Goal: Find specific page/section: Find specific page/section

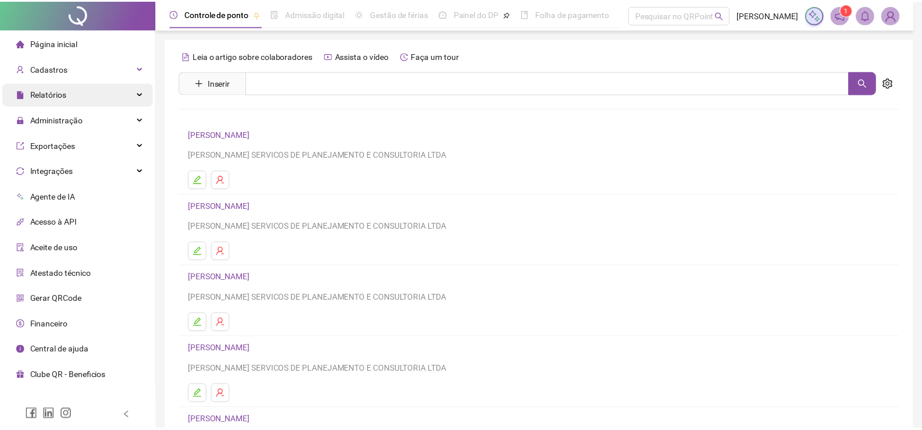
scroll to position [122, 0]
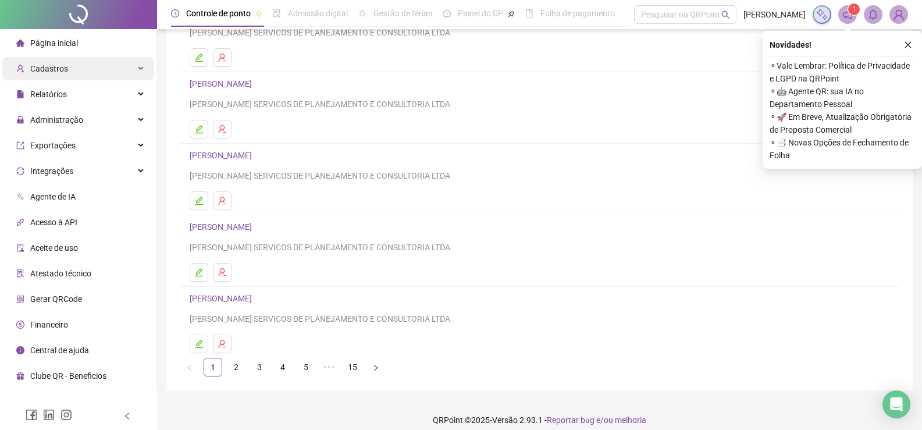
click at [108, 65] on div "Cadastros" at bounding box center [78, 68] width 152 height 23
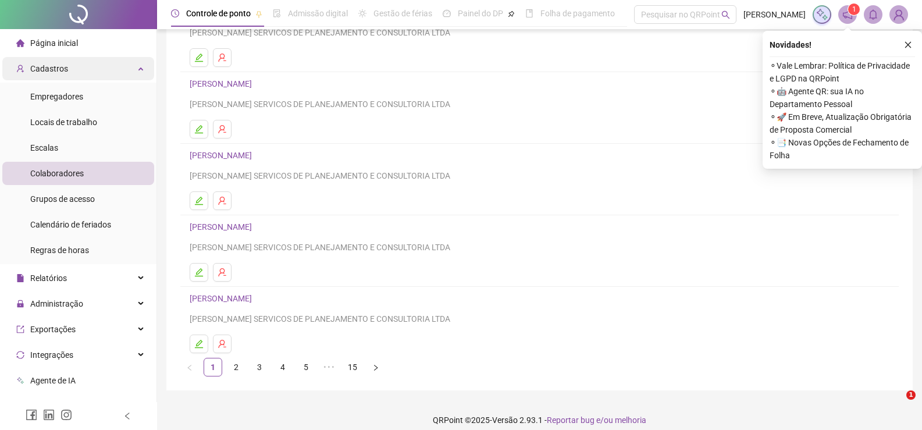
click at [113, 73] on div "Cadastros" at bounding box center [78, 68] width 152 height 23
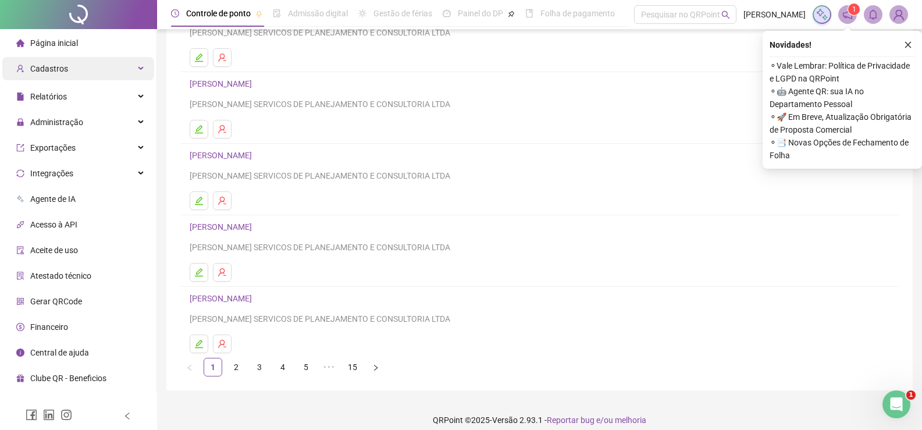
click at [109, 68] on div "Cadastros" at bounding box center [78, 68] width 152 height 23
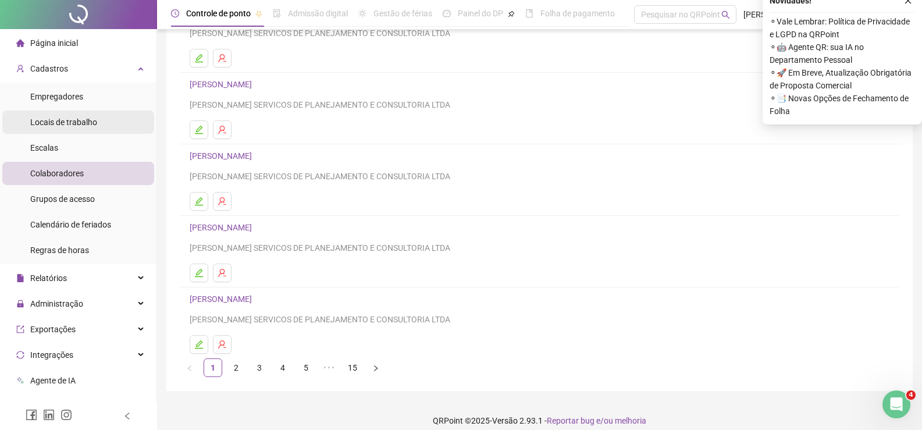
scroll to position [64, 0]
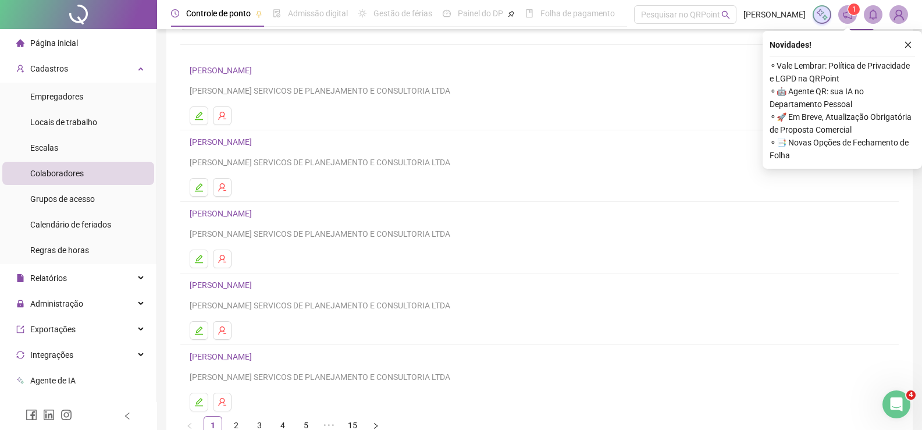
click at [109, 176] on li "Colaboradores" at bounding box center [78, 173] width 152 height 23
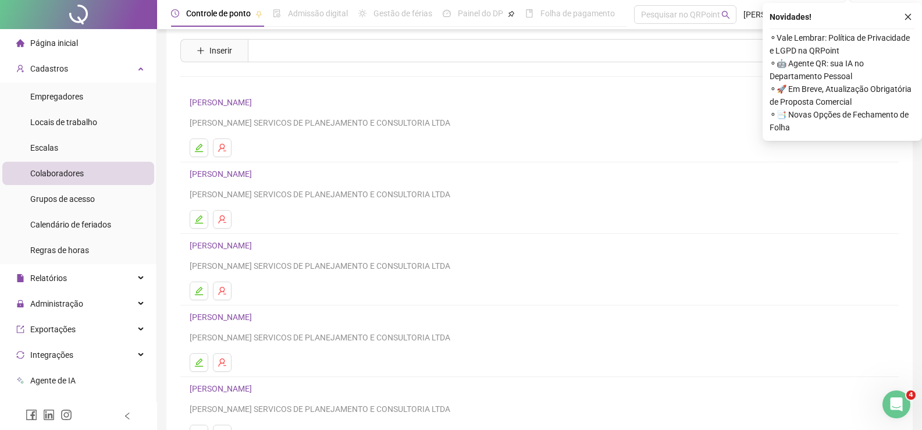
scroll to position [0, 0]
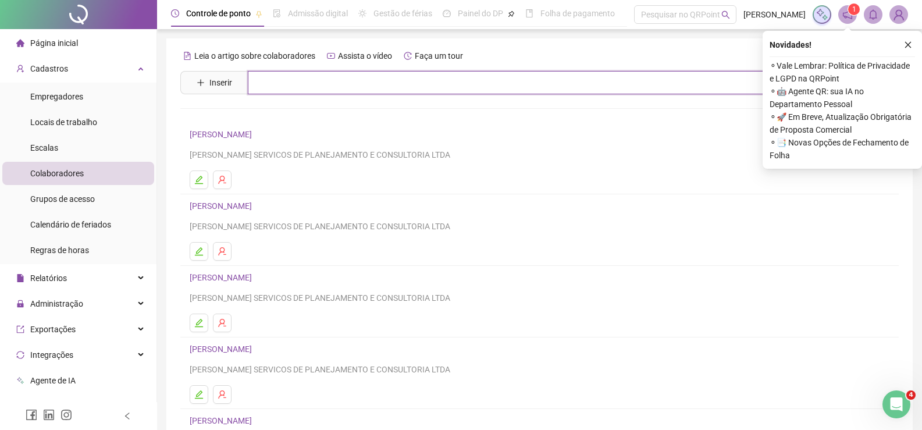
click at [270, 87] on input "text" at bounding box center [548, 82] width 600 height 23
type input "******"
click at [232, 112] on link "[PERSON_NAME] CURSINO" at bounding box center [251, 116] width 98 height 9
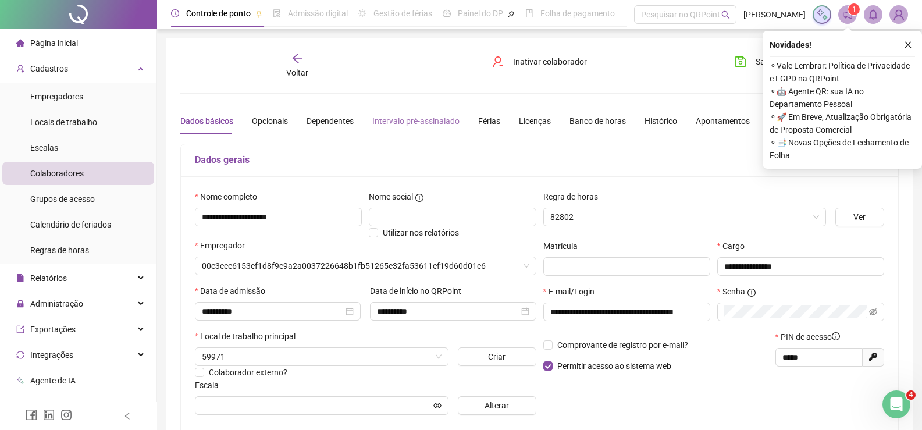
type input "**********"
click at [580, 124] on div "Banco de horas" at bounding box center [597, 121] width 56 height 13
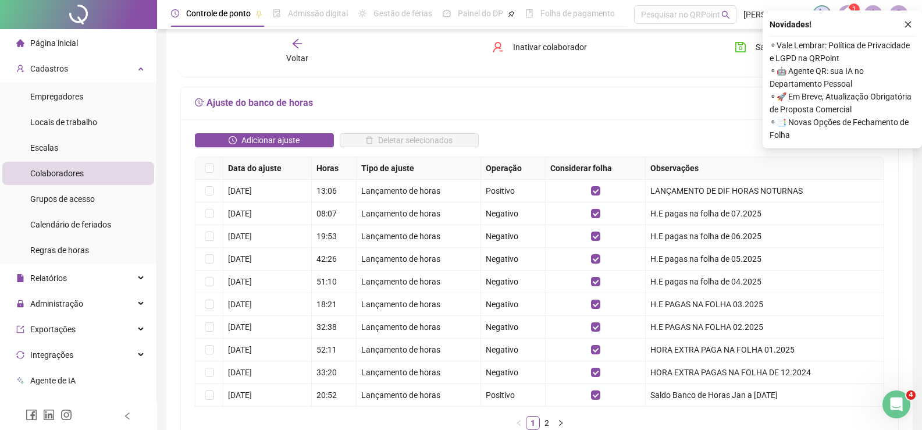
scroll to position [174, 0]
